Goal: Navigation & Orientation: Find specific page/section

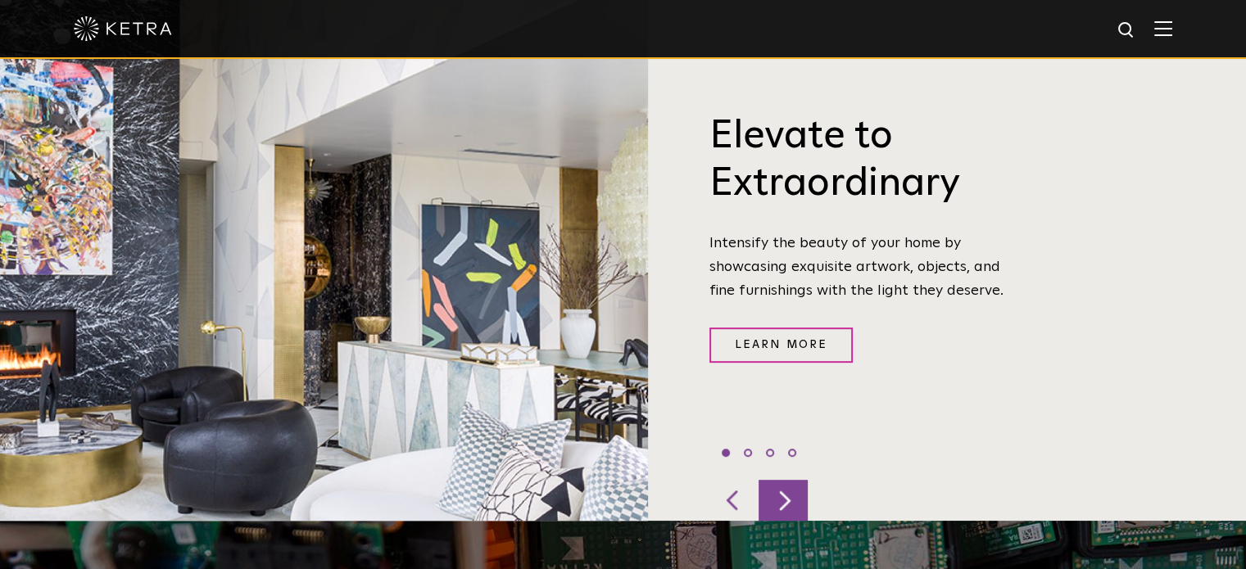
click at [780, 480] on div at bounding box center [782, 500] width 49 height 41
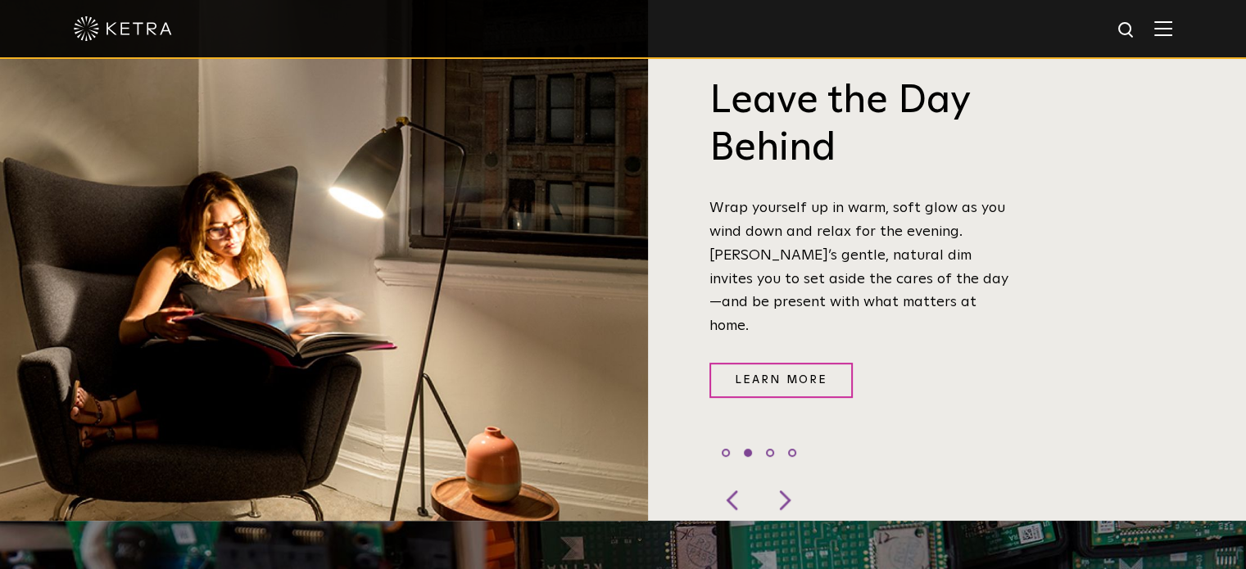
click at [1172, 22] on img at bounding box center [1163, 28] width 18 height 16
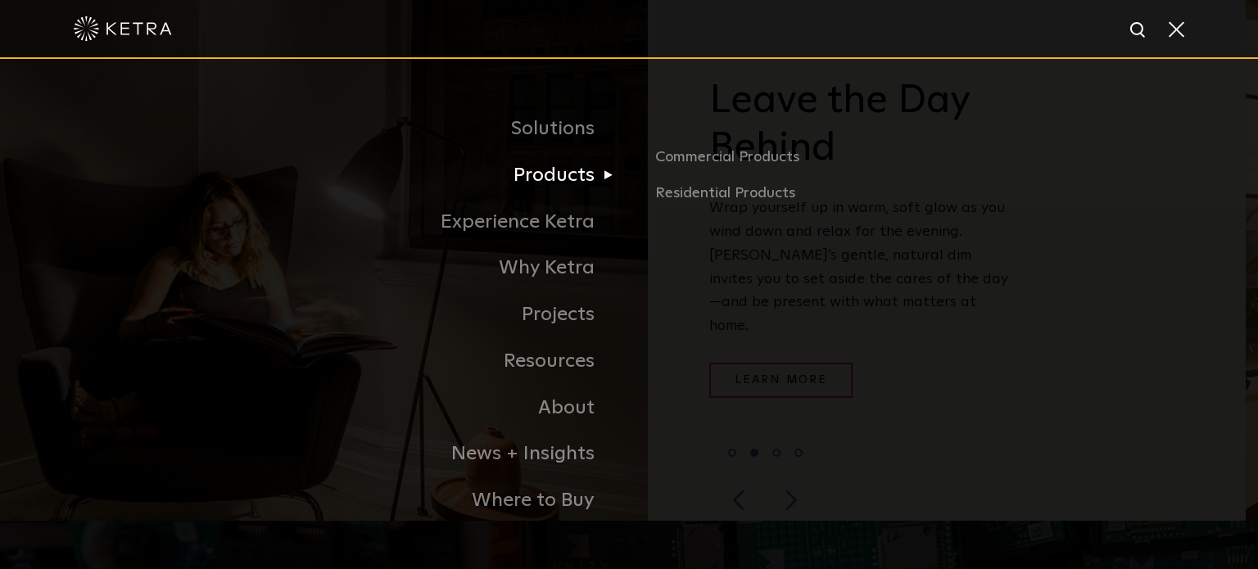
click at [556, 176] on link "Products" at bounding box center [423, 175] width 409 height 47
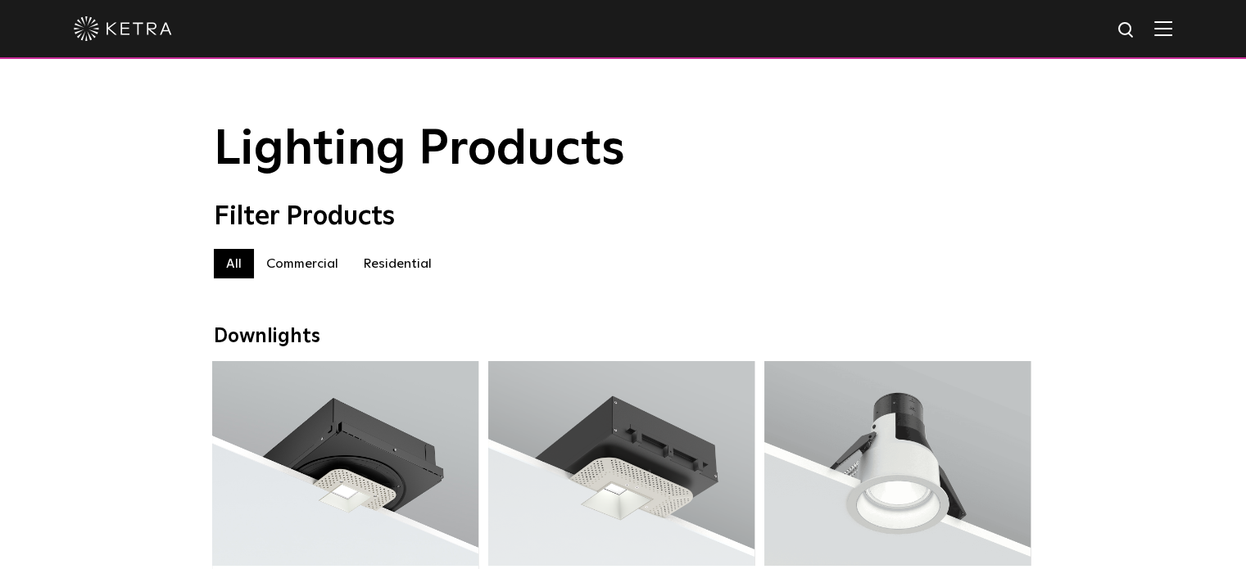
click at [399, 259] on label "Residential" at bounding box center [396, 263] width 93 height 29
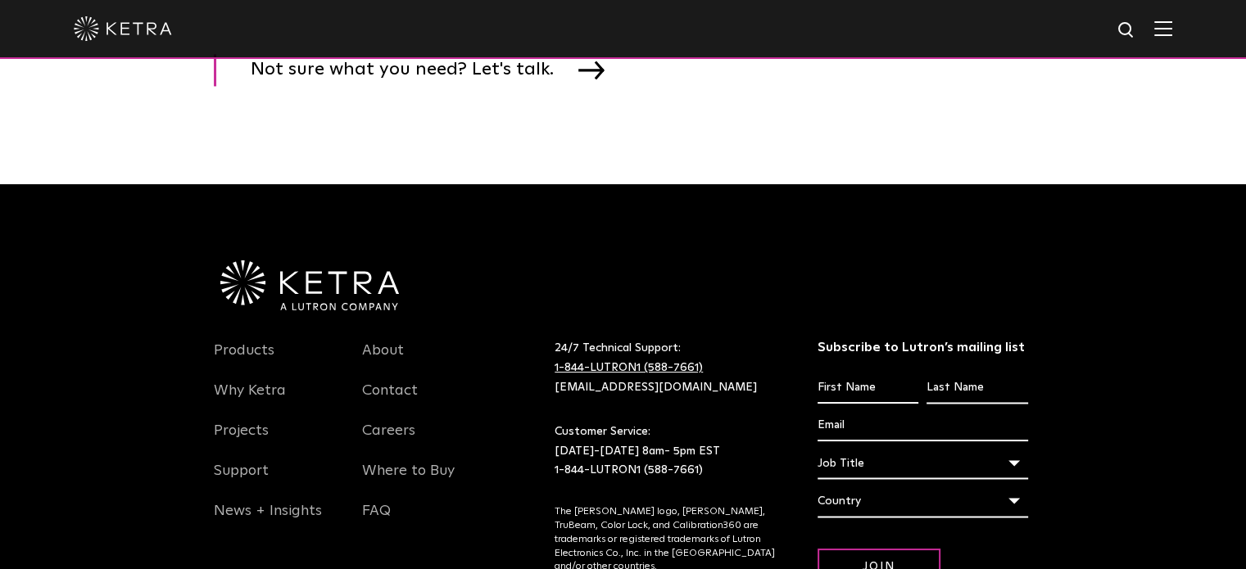
scroll to position [2702, 0]
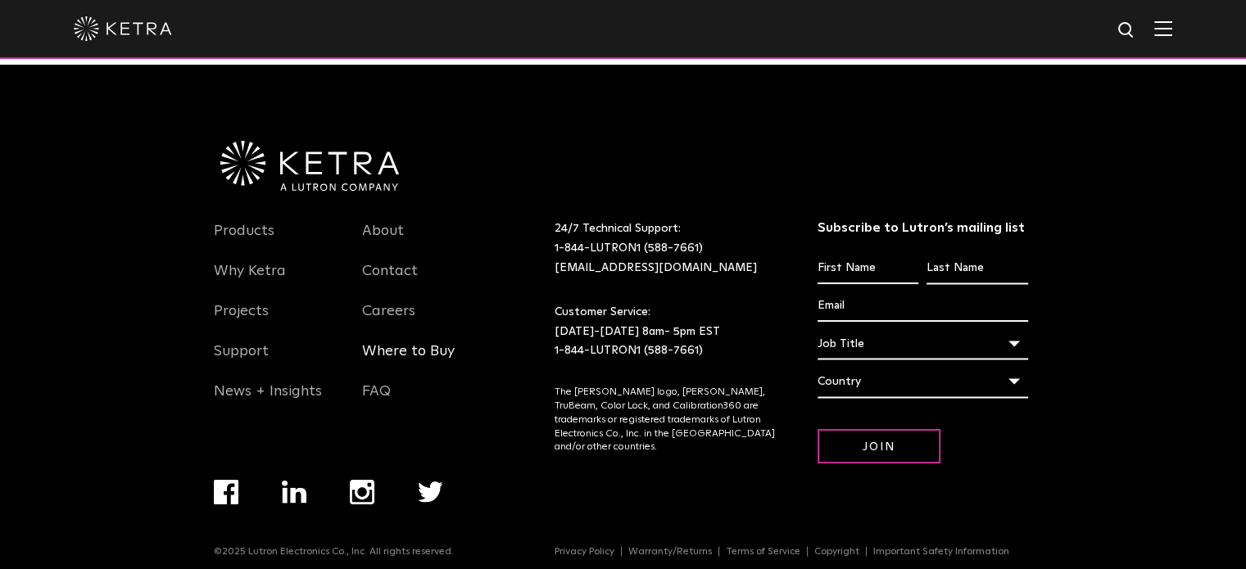
click at [419, 377] on link "Where to Buy" at bounding box center [408, 361] width 93 height 38
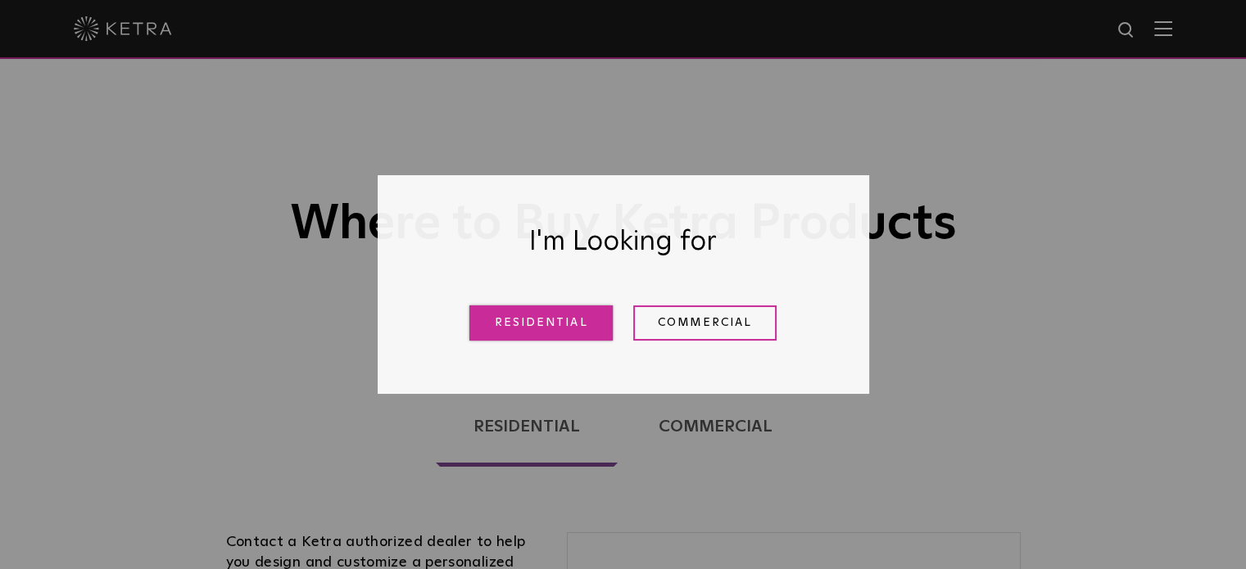
click at [584, 327] on link "Residential" at bounding box center [540, 322] width 143 height 35
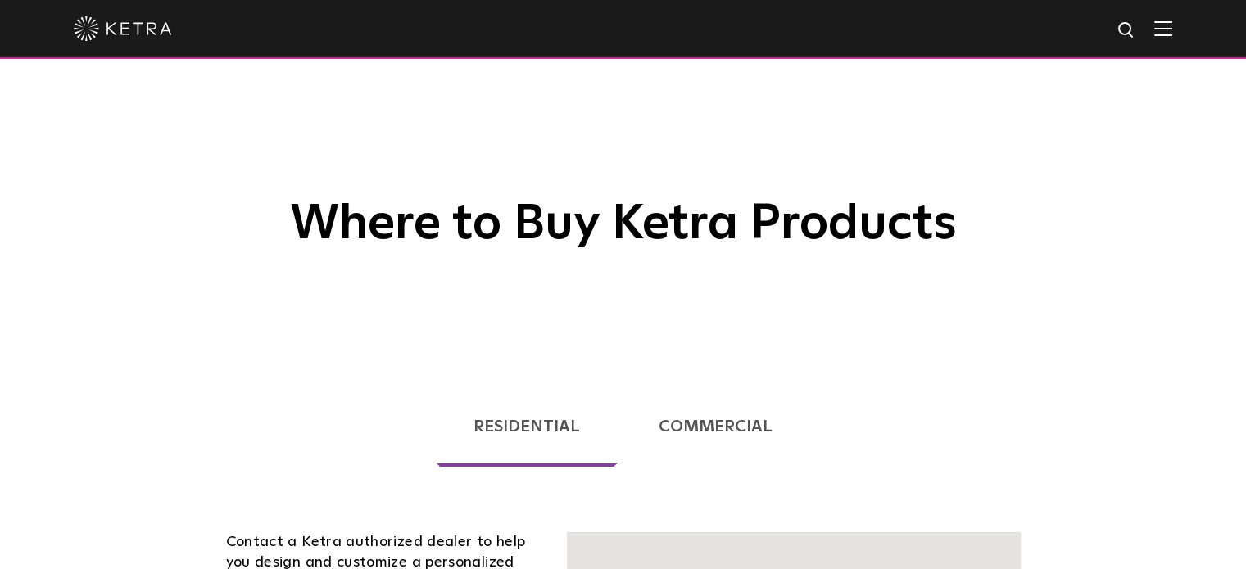
scroll to position [418, 0]
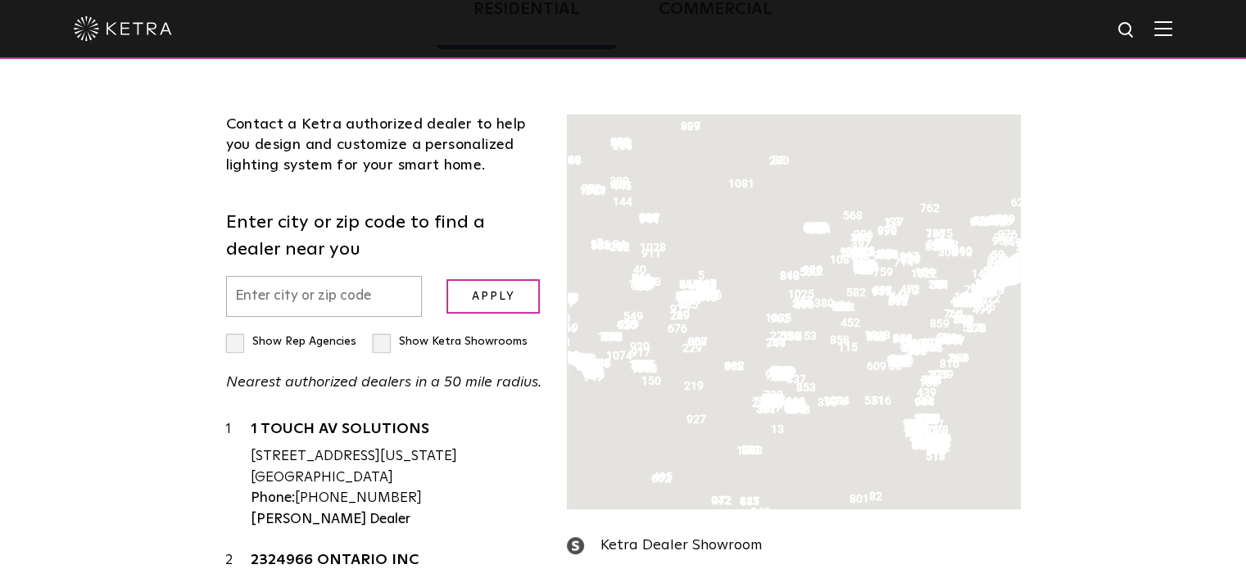
drag, startPoint x: 282, startPoint y: 287, endPoint x: 283, endPoint y: 298, distance: 10.7
click at [281, 293] on input "text" at bounding box center [324, 297] width 197 height 42
click at [283, 297] on input "text" at bounding box center [324, 297] width 197 height 42
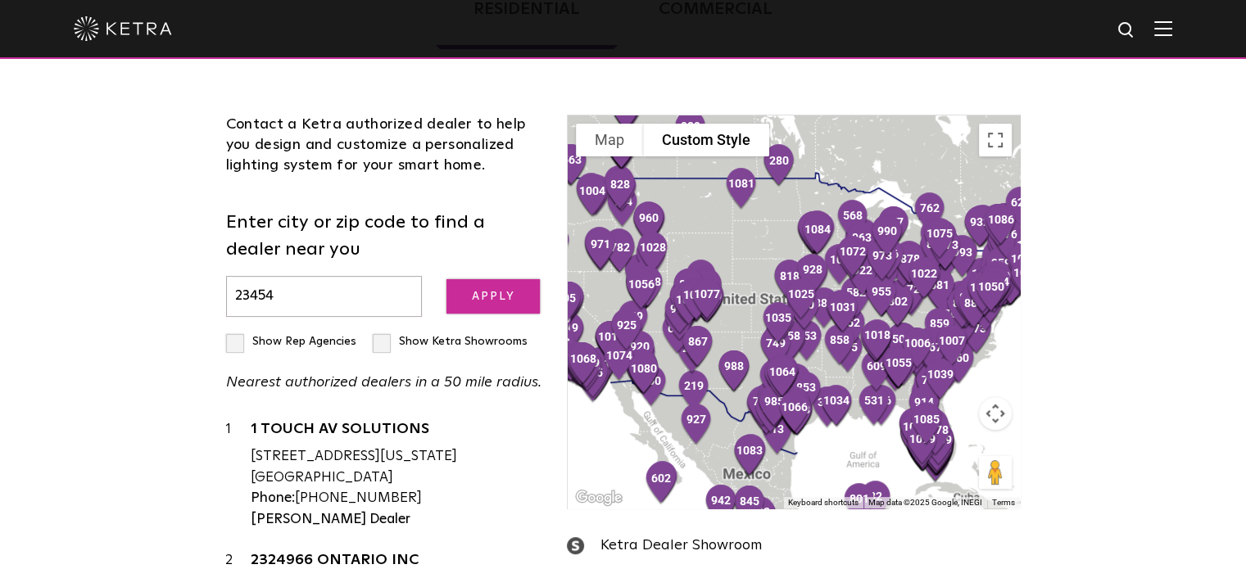
type input "23454"
click at [507, 297] on input "Apply" at bounding box center [492, 296] width 93 height 35
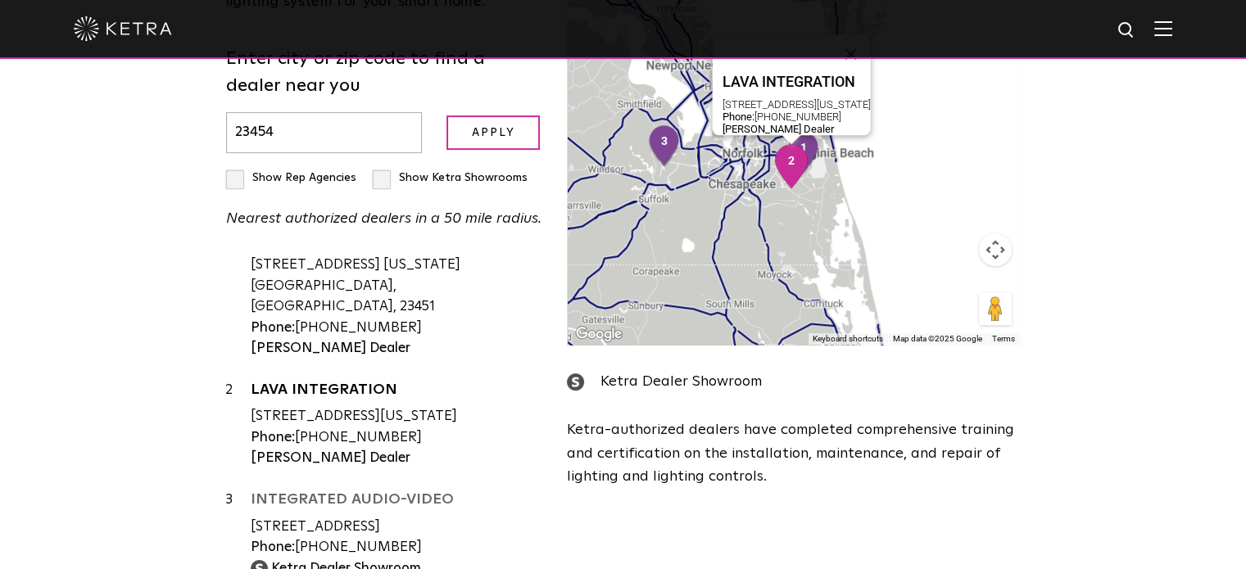
scroll to position [745, 0]
